Goal: Transaction & Acquisition: Subscribe to service/newsletter

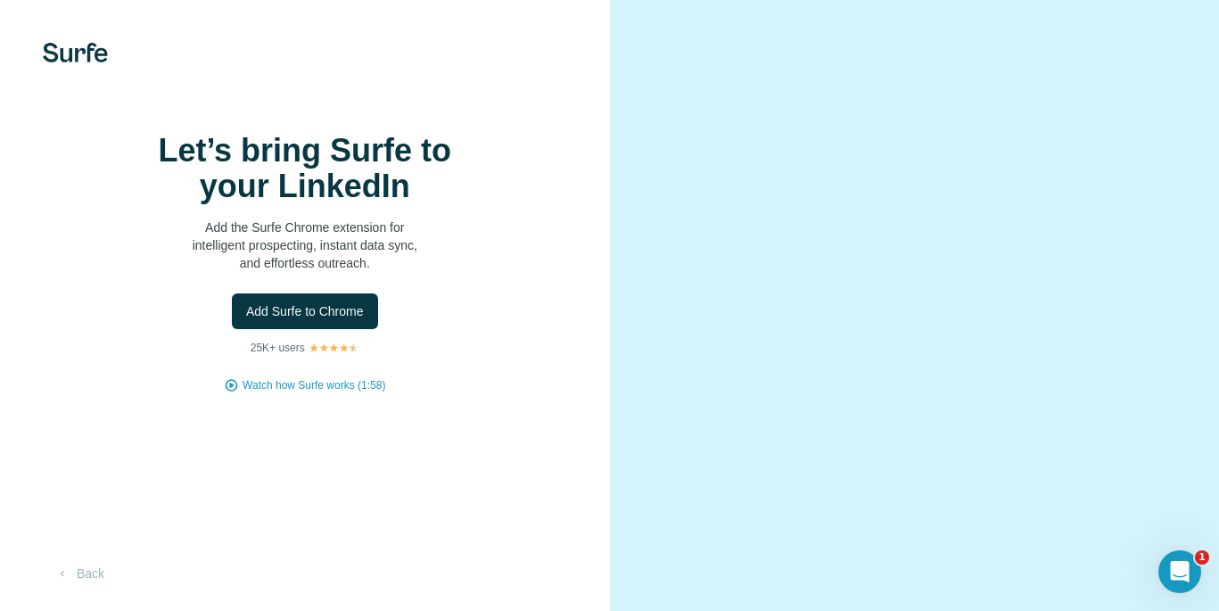
click at [341, 420] on div "Let’s bring Surfe to your LinkedIn Add the Surfe Chrome extension for intellige…" at bounding box center [305, 305] width 610 height 611
click at [95, 53] on img at bounding box center [75, 53] width 65 height 20
click at [303, 320] on span "Add Surfe to Chrome" at bounding box center [305, 311] width 118 height 18
click at [1062, 219] on video at bounding box center [915, 305] width 510 height 255
click at [97, 42] on div "Let’s bring Surfe to your LinkedIn Add the Surfe Chrome extension for intellige…" at bounding box center [305, 305] width 610 height 611
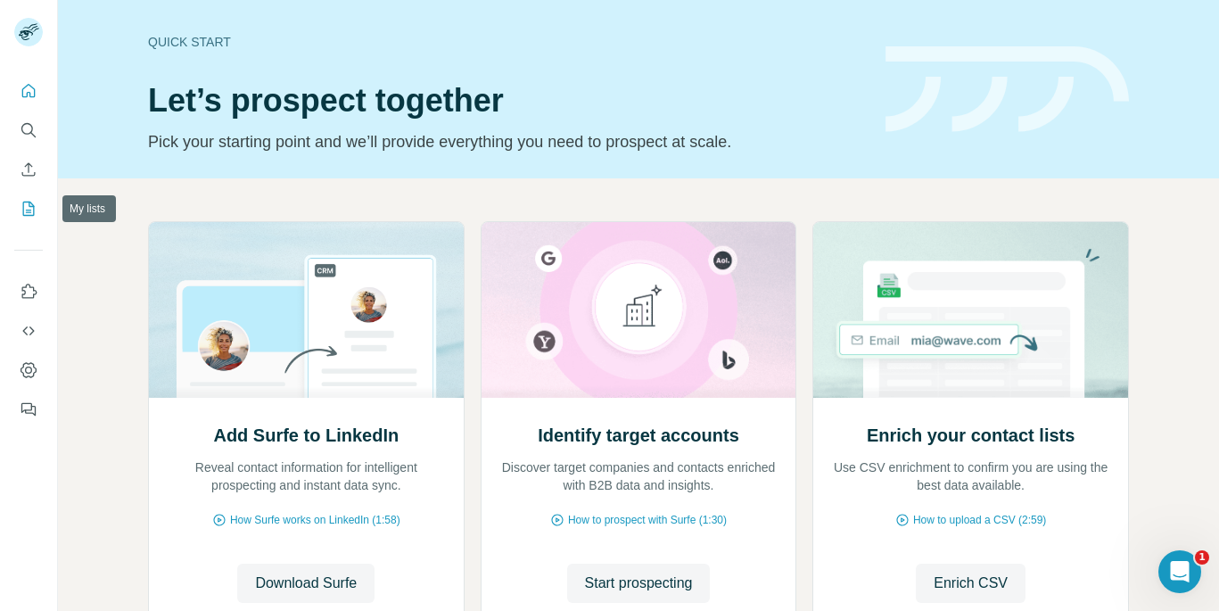
click at [37, 215] on button "My lists" at bounding box center [28, 209] width 29 height 32
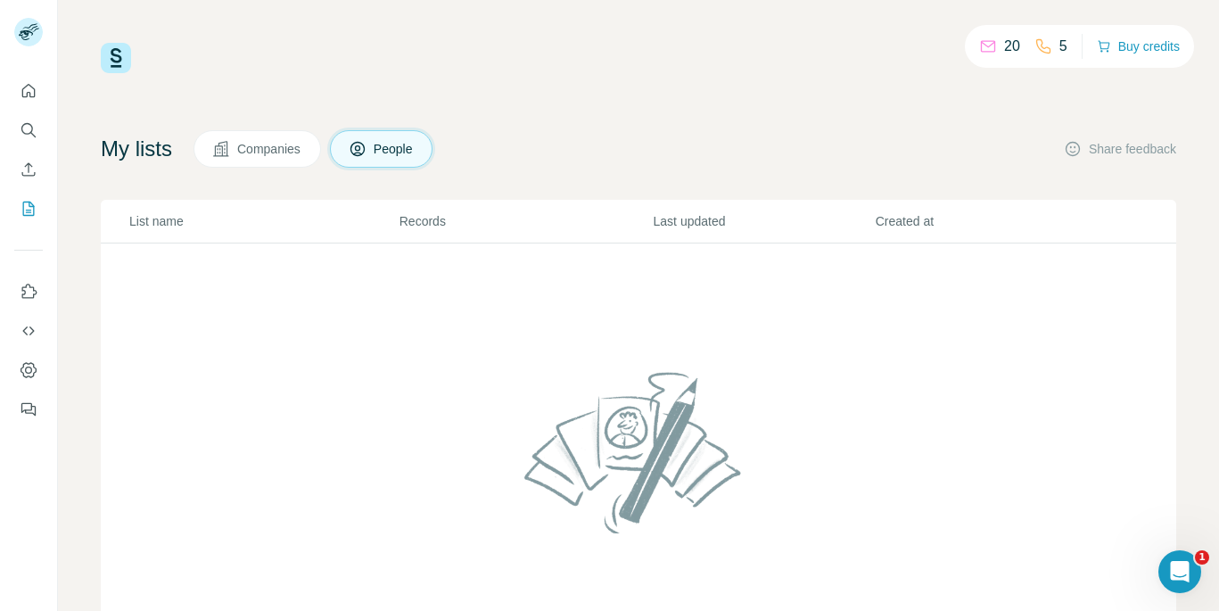
click at [985, 48] on icon at bounding box center [988, 46] width 18 height 18
click at [1060, 48] on p "5" at bounding box center [1064, 46] width 8 height 21
